Goal: Task Accomplishment & Management: Use online tool/utility

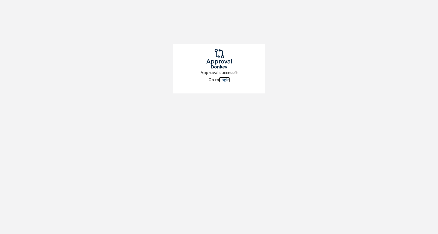
click at [225, 81] on link "Login" at bounding box center [224, 80] width 11 height 6
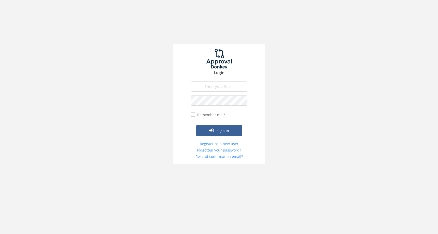
click at [225, 85] on input "email" at bounding box center [219, 86] width 57 height 10
click at [203, 89] on input "email" at bounding box center [219, 86] width 57 height 10
type input "[PERSON_NAME][EMAIL_ADDRESS][DOMAIN_NAME]"
click at [196, 125] on button "Sign in" at bounding box center [219, 130] width 46 height 11
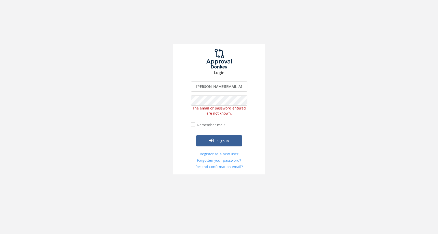
click at [183, 99] on div "Login [PERSON_NAME][EMAIL_ADDRESS][DOMAIN_NAME] The email is required. Invalid …" at bounding box center [219, 109] width 92 height 131
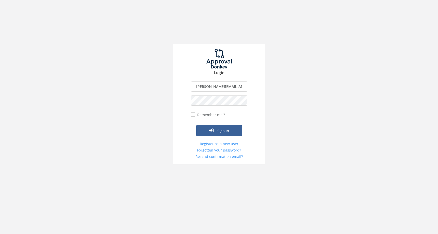
click at [196, 125] on button "Sign in" at bounding box center [219, 130] width 46 height 11
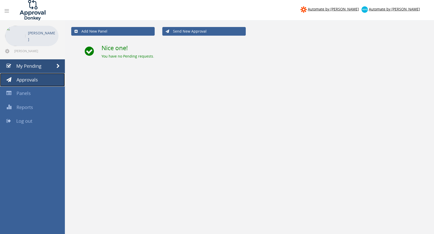
click at [20, 82] on span "Approvals" at bounding box center [27, 80] width 21 height 6
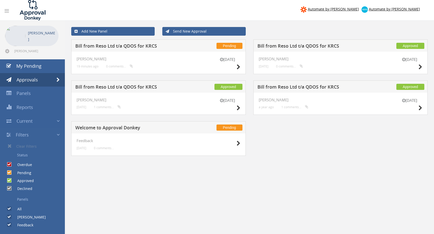
click at [114, 48] on h5 "Bill from Reso Ltd t/a QDOS for KRCS" at bounding box center [133, 47] width 116 height 6
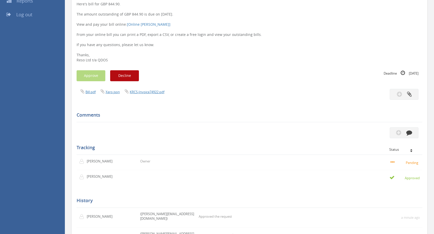
scroll to position [74, 0]
